Goal: Task Accomplishment & Management: Use online tool/utility

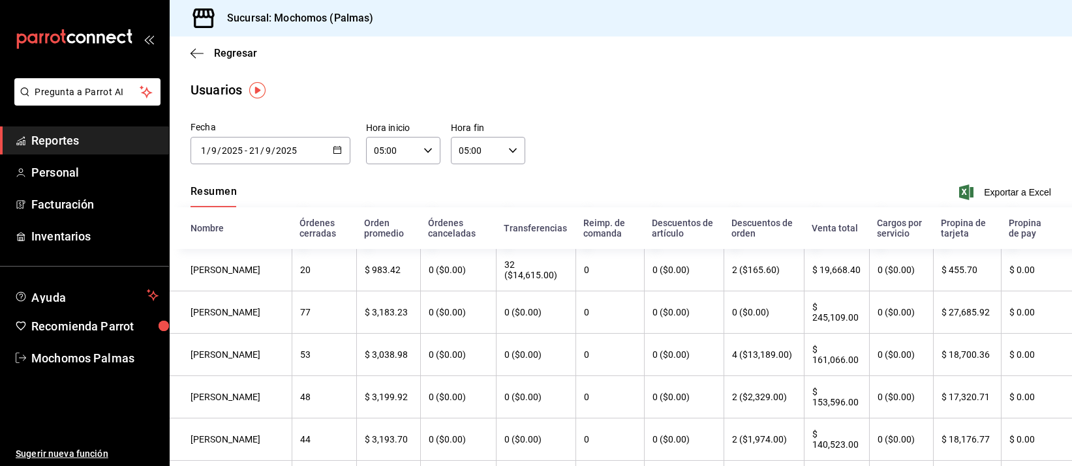
click at [296, 153] on input "2025" at bounding box center [286, 150] width 22 height 10
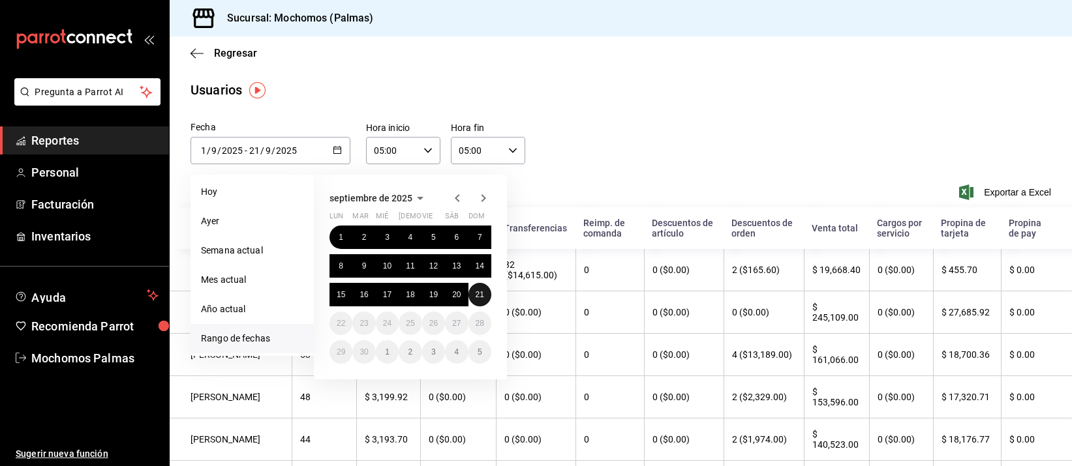
click at [480, 288] on button "21" at bounding box center [479, 294] width 23 height 23
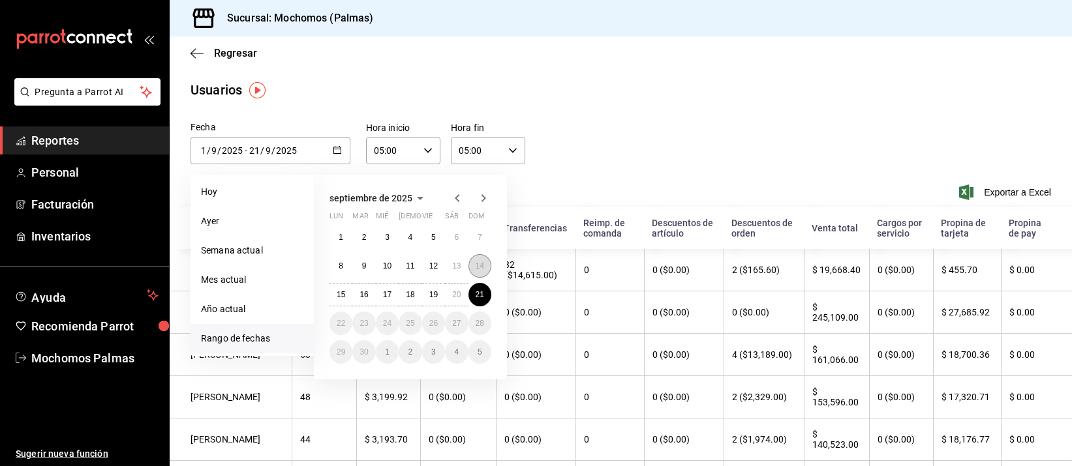
click at [474, 270] on button "14" at bounding box center [479, 265] width 23 height 23
type input "[DATE]"
type input "14"
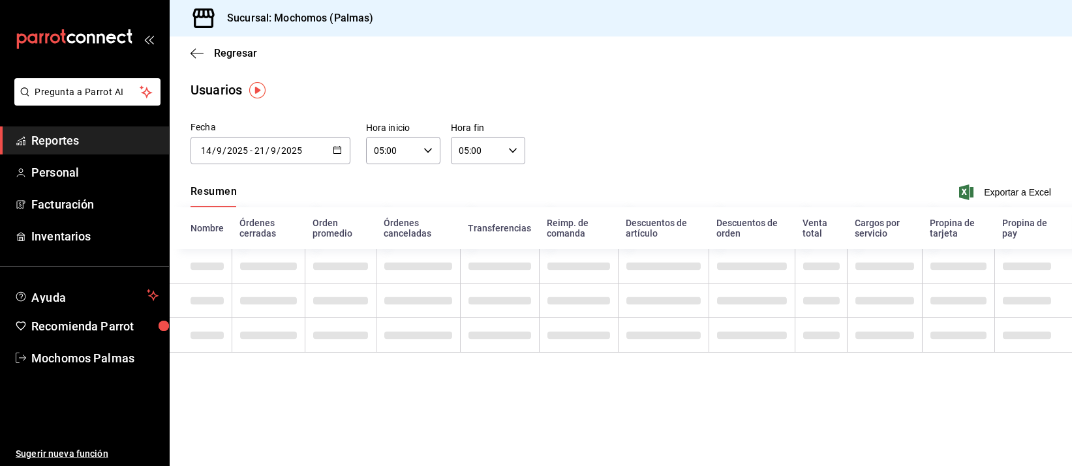
click at [284, 158] on div "[DATE] [DATE] - [DATE] [DATE]" at bounding box center [270, 150] width 160 height 27
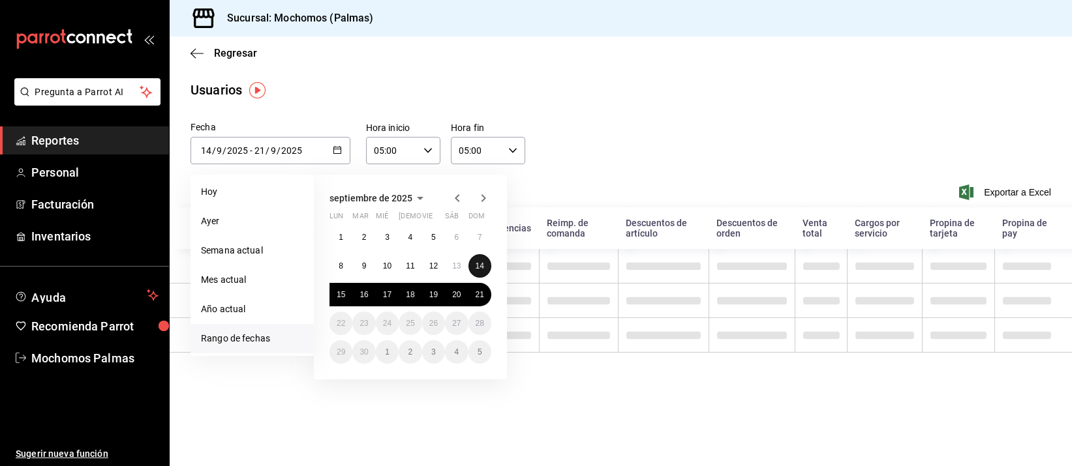
click at [480, 265] on abbr "14" at bounding box center [479, 266] width 8 height 9
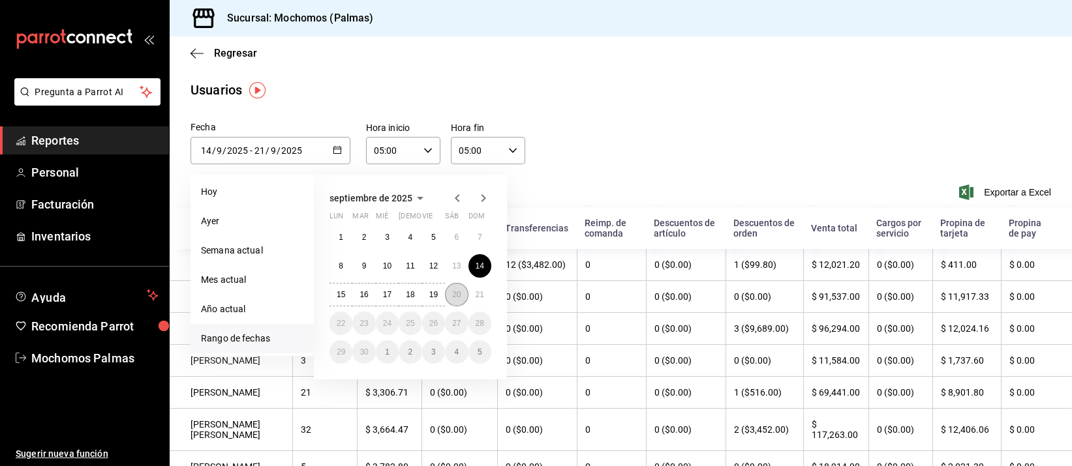
click at [464, 293] on button "20" at bounding box center [456, 294] width 23 height 23
type input "[DATE]"
type input "20"
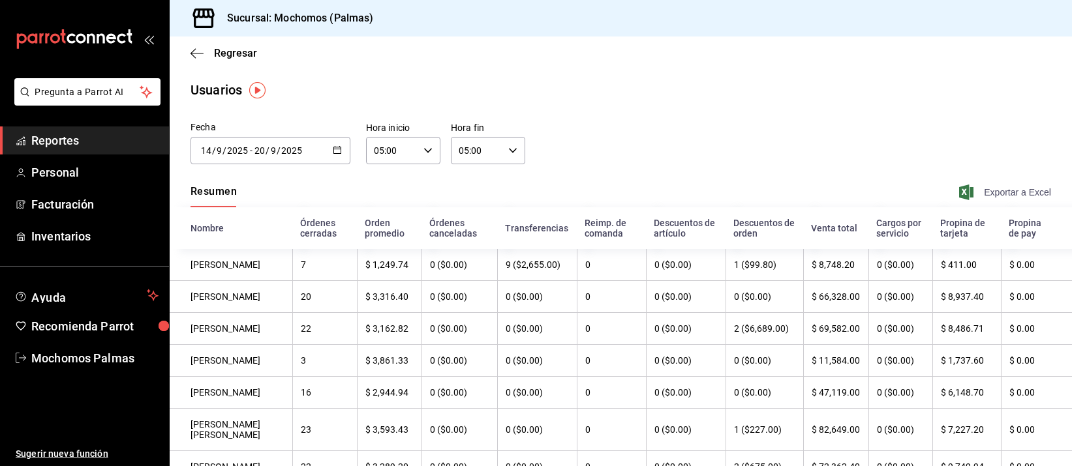
click at [1000, 190] on span "Exportar a Excel" at bounding box center [1005, 193] width 89 height 16
click at [203, 45] on div "Regresar" at bounding box center [621, 53] width 902 height 33
click at [207, 51] on span "Regresar" at bounding box center [223, 53] width 67 height 12
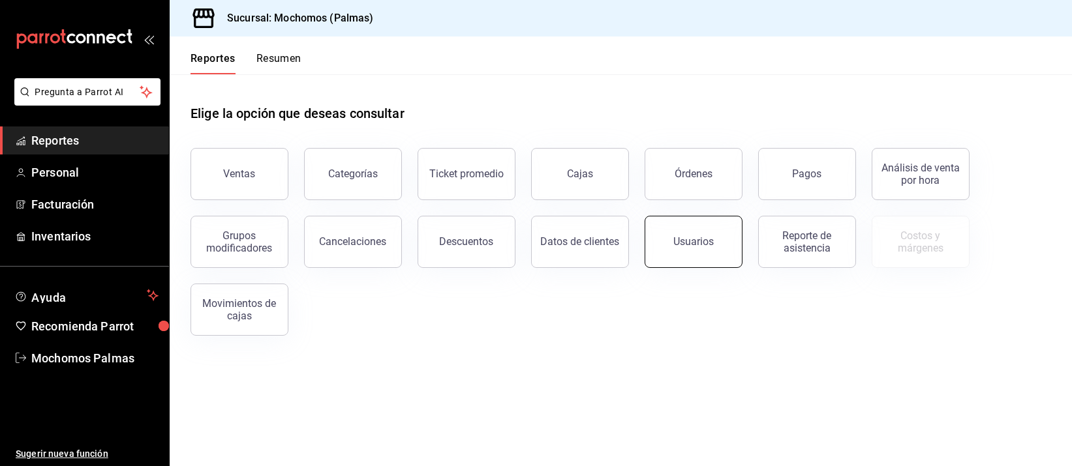
click at [682, 226] on button "Usuarios" at bounding box center [693, 242] width 98 height 52
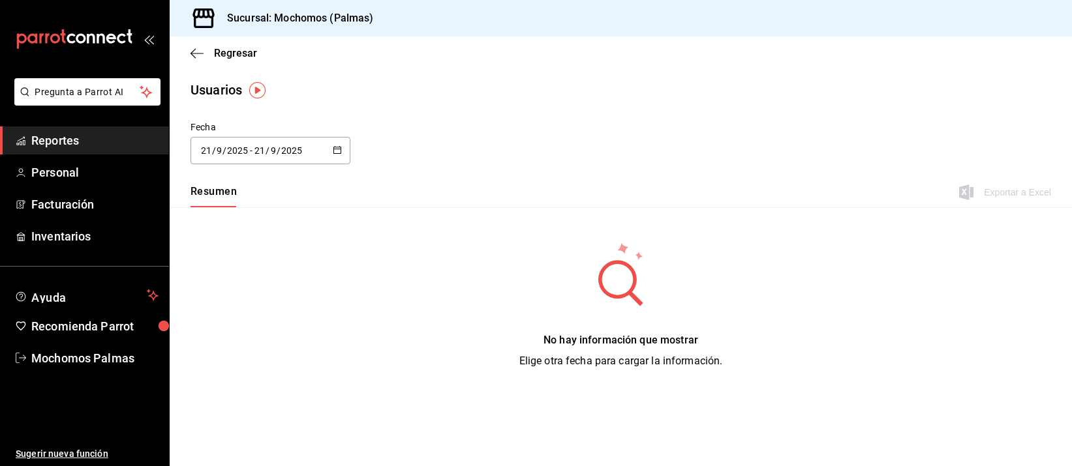
click at [233, 152] on input "2025" at bounding box center [237, 150] width 22 height 10
click at [251, 328] on li "Rango de fechas" at bounding box center [251, 338] width 123 height 29
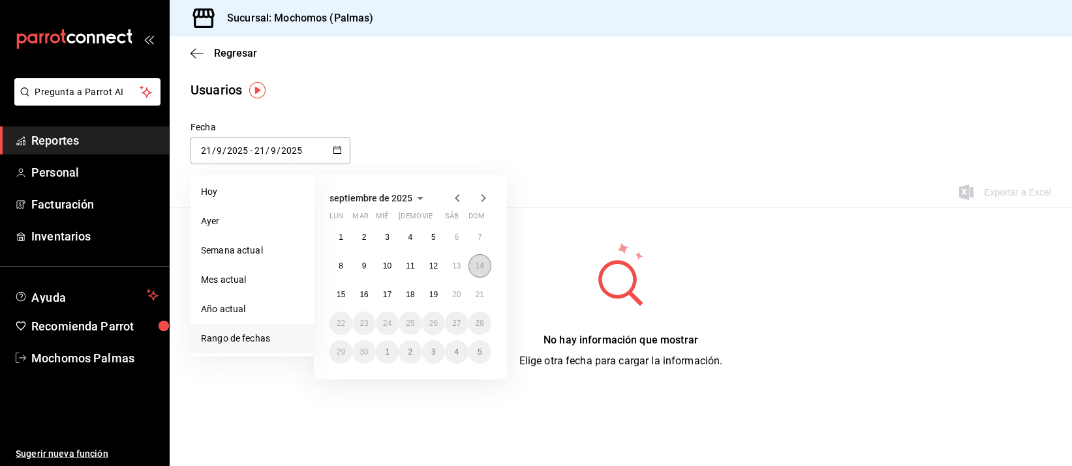
click at [483, 267] on abbr "14" at bounding box center [479, 266] width 8 height 9
click at [460, 297] on abbr "20" at bounding box center [456, 294] width 8 height 9
type input "[DATE]"
type input "14"
type input "[DATE]"
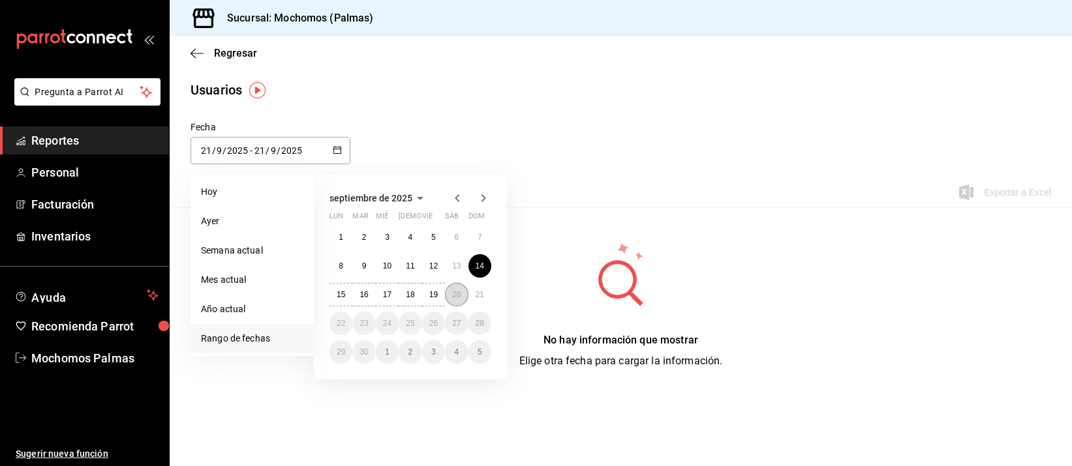
type input "20"
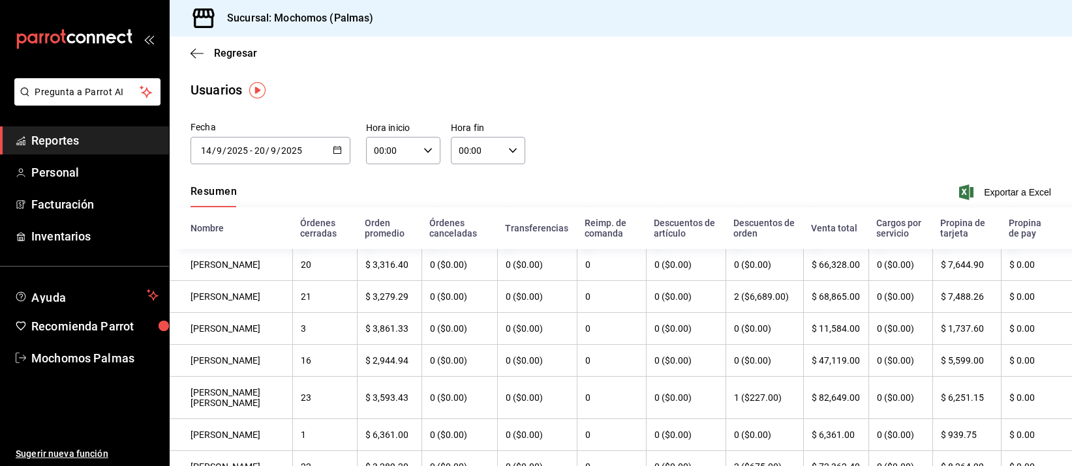
click at [400, 141] on input "00:00" at bounding box center [392, 151] width 52 height 26
click at [303, 149] on div at bounding box center [536, 233] width 1072 height 466
click at [320, 149] on div "[DATE] [DATE] - [DATE] [DATE]" at bounding box center [270, 150] width 160 height 27
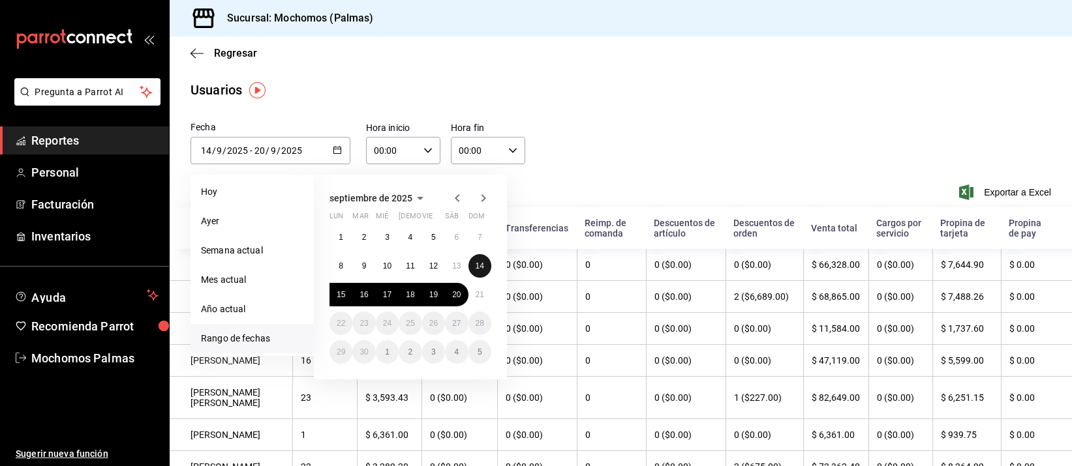
click at [484, 264] on button "14" at bounding box center [479, 265] width 23 height 23
click at [483, 291] on abbr "21" at bounding box center [479, 294] width 8 height 9
type input "[DATE]"
type input "21"
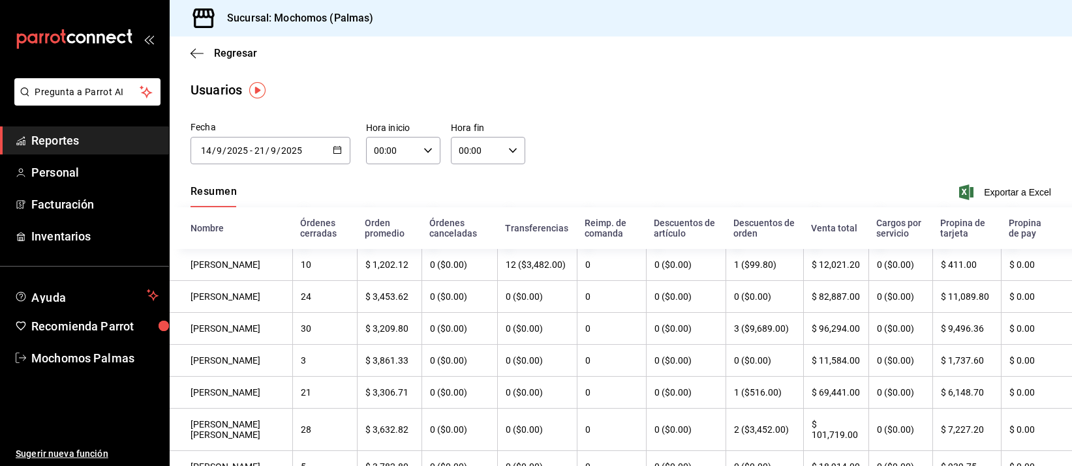
click at [413, 145] on input "00:00" at bounding box center [392, 151] width 52 height 26
click at [382, 254] on span "05" at bounding box center [382, 259] width 16 height 10
type input "05:00"
click at [473, 149] on div at bounding box center [536, 233] width 1072 height 466
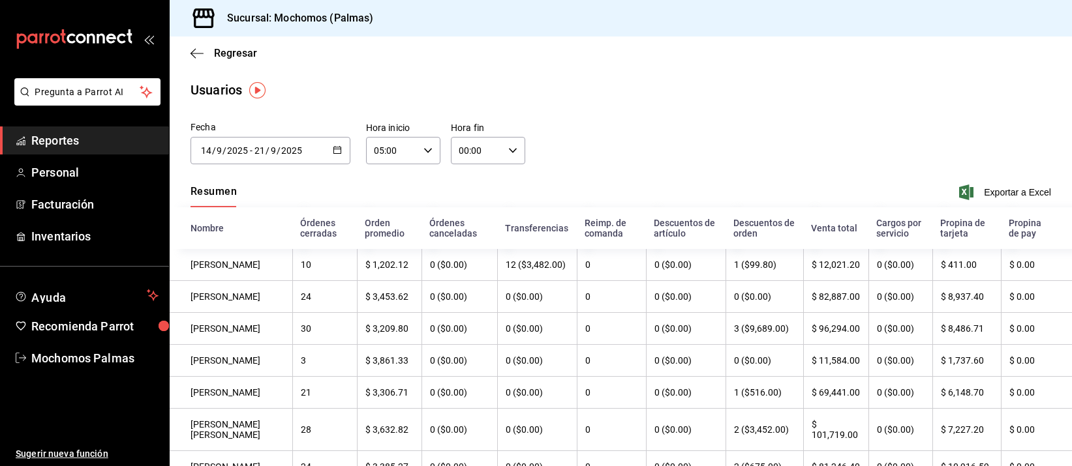
click at [479, 145] on input "00:00" at bounding box center [477, 151] width 52 height 26
click at [468, 261] on span "05" at bounding box center [465, 259] width 16 height 10
type input "05:00"
click at [985, 190] on div at bounding box center [536, 233] width 1072 height 466
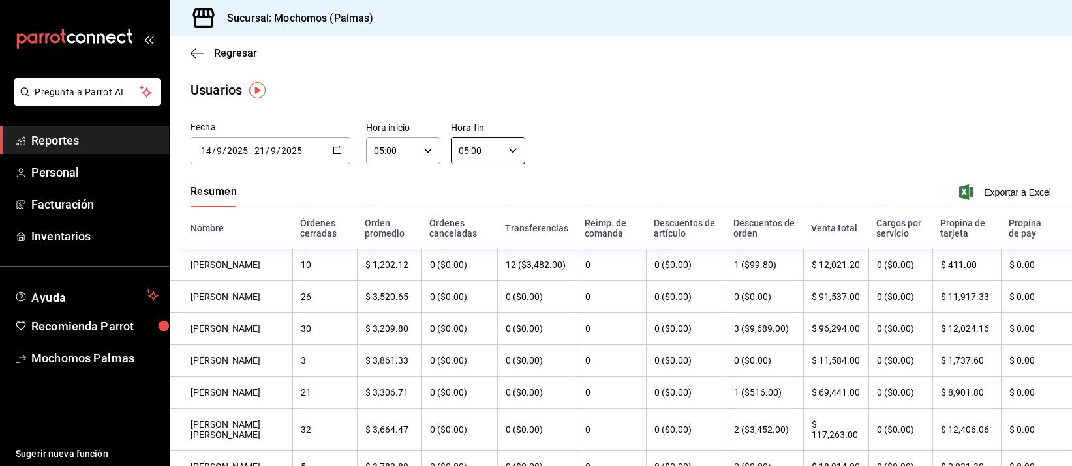
click at [985, 190] on span "Exportar a Excel" at bounding box center [1005, 193] width 89 height 16
